Goal: Check status: Check status

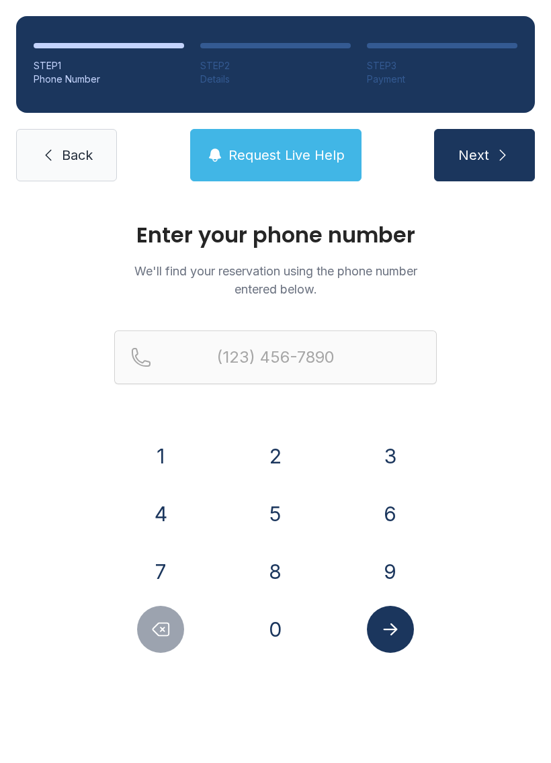
click at [276, 450] on button "2" at bounding box center [275, 456] width 47 height 47
click at [272, 514] on button "5" at bounding box center [275, 514] width 47 height 47
click at [145, 514] on button "4" at bounding box center [160, 514] width 47 height 47
click at [387, 563] on button "9" at bounding box center [390, 571] width 47 height 47
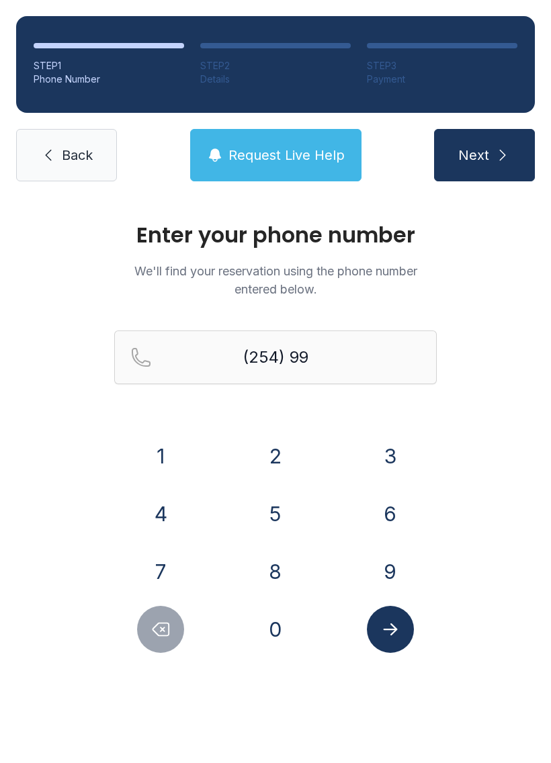
click at [284, 560] on button "8" at bounding box center [275, 571] width 47 height 47
click at [160, 495] on button "4" at bounding box center [160, 514] width 47 height 47
click at [159, 442] on button "1" at bounding box center [160, 456] width 47 height 47
click at [160, 446] on button "1" at bounding box center [160, 456] width 47 height 47
click at [155, 497] on button "4" at bounding box center [160, 514] width 47 height 47
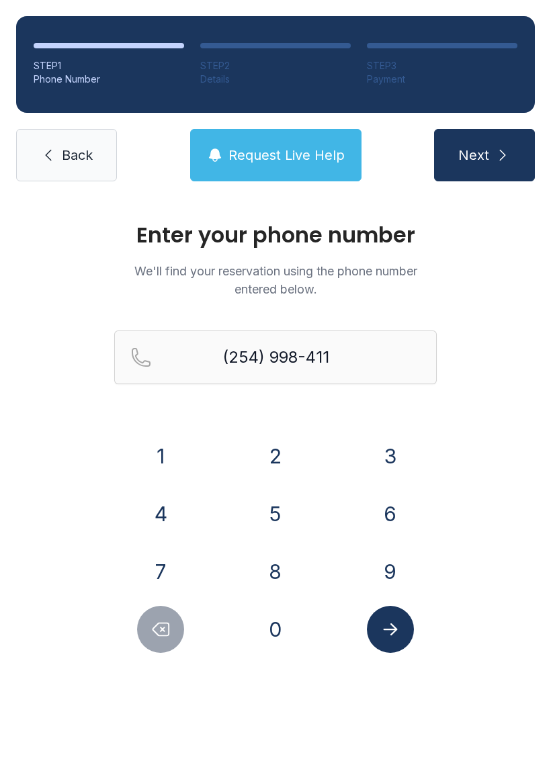
type input "[PHONE_NUMBER]"
click at [401, 640] on button "Submit lookup form" at bounding box center [390, 629] width 47 height 47
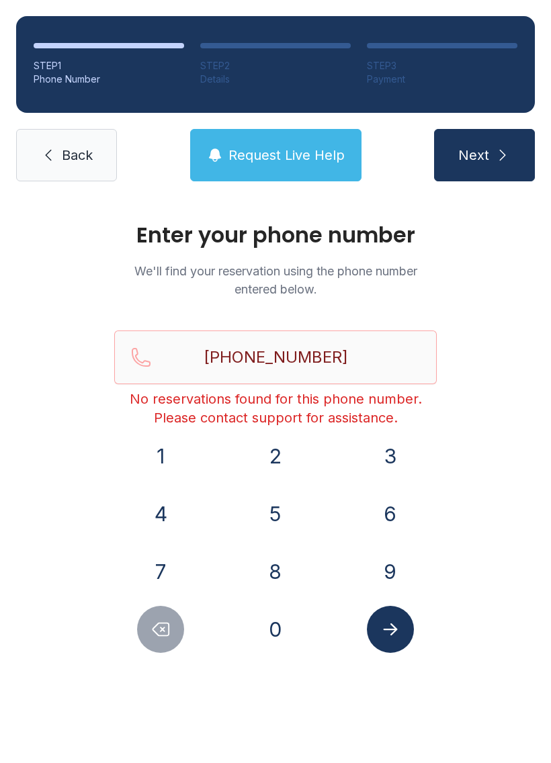
click at [513, 153] on button "Next" at bounding box center [484, 155] width 101 height 52
